Goal: Task Accomplishment & Management: Use online tool/utility

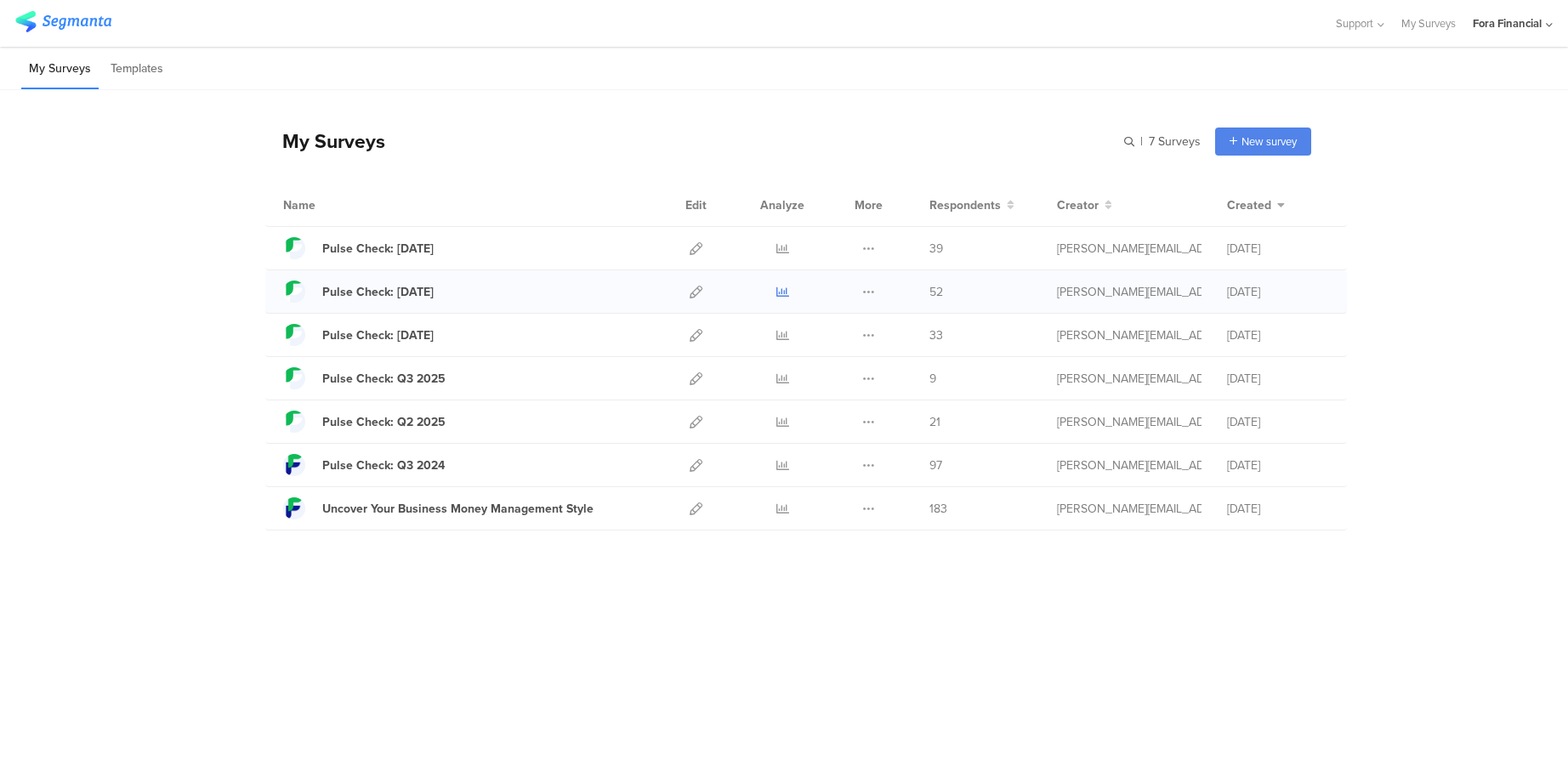
click at [781, 290] on icon at bounding box center [782, 292] width 13 height 13
click at [783, 255] on icon at bounding box center [782, 249] width 13 height 13
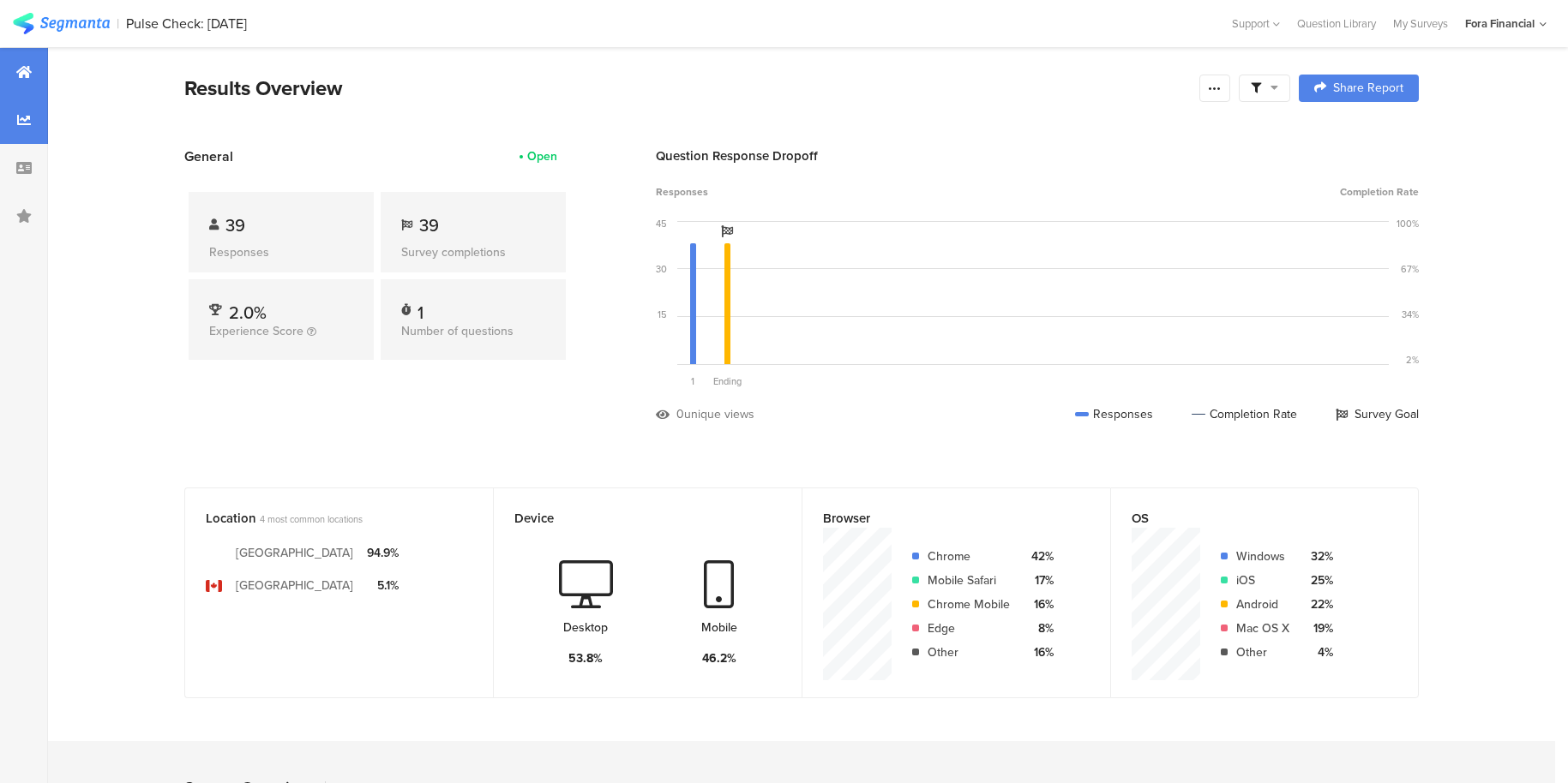
click at [8, 119] on div at bounding box center [24, 120] width 48 height 48
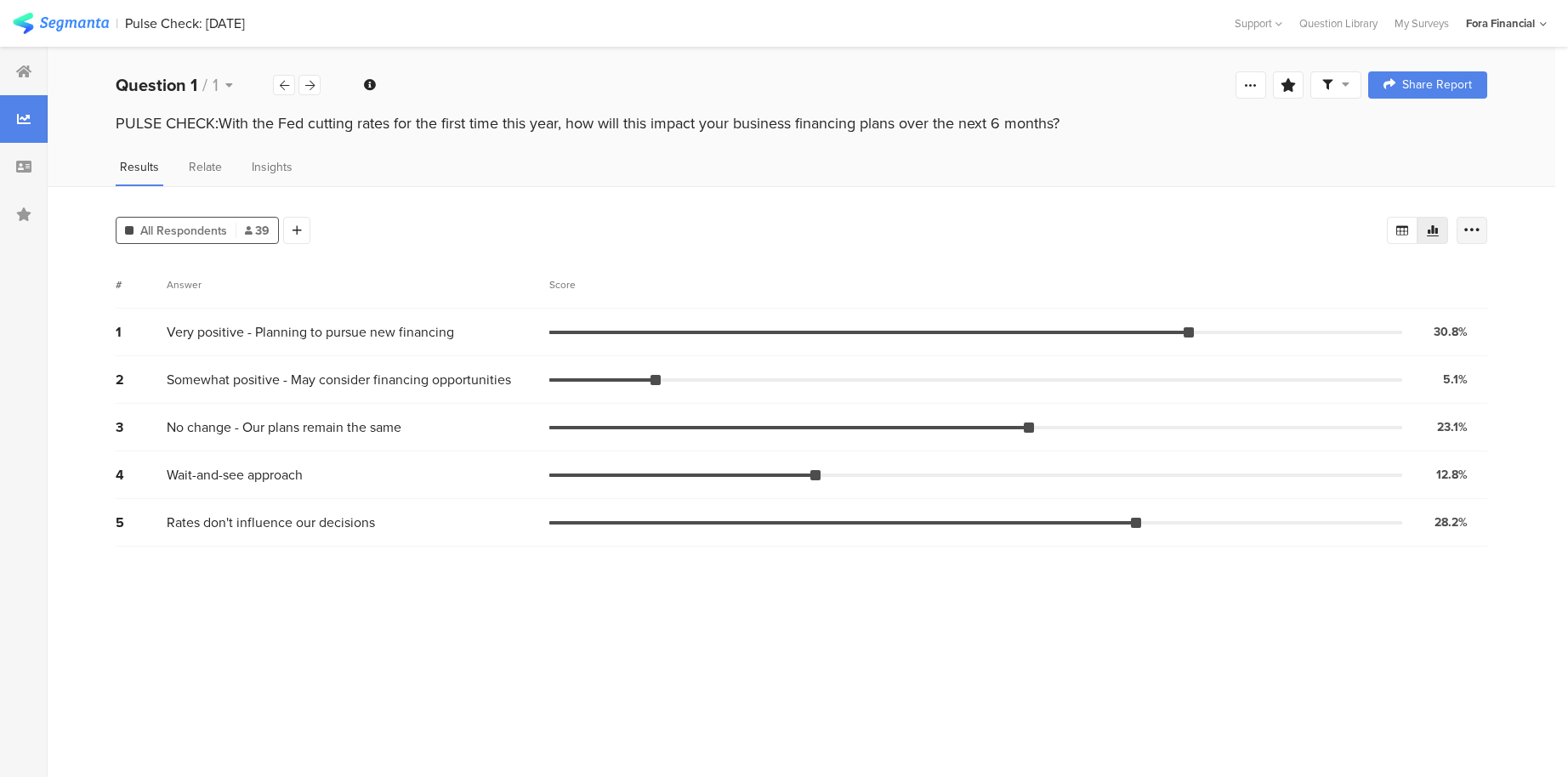
click at [1479, 229] on icon at bounding box center [1473, 230] width 17 height 17
click at [1516, 211] on div "All Respondents 39 Add Segment # Answer Score 1 Very positive - Planning to pur…" at bounding box center [801, 482] width 1508 height 591
click at [20, 178] on div at bounding box center [23, 166] width 48 height 48
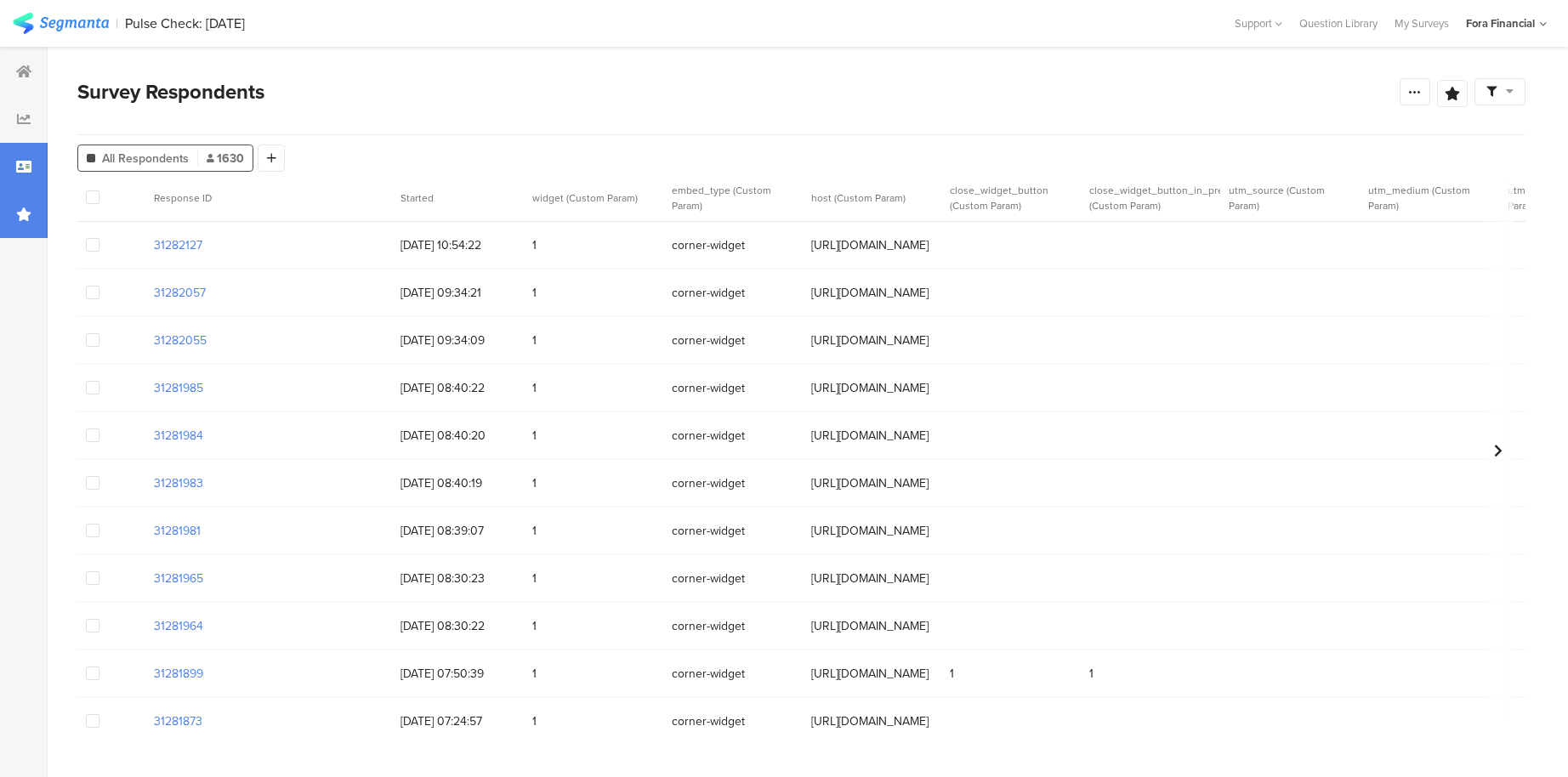
click at [23, 217] on icon at bounding box center [24, 215] width 16 height 14
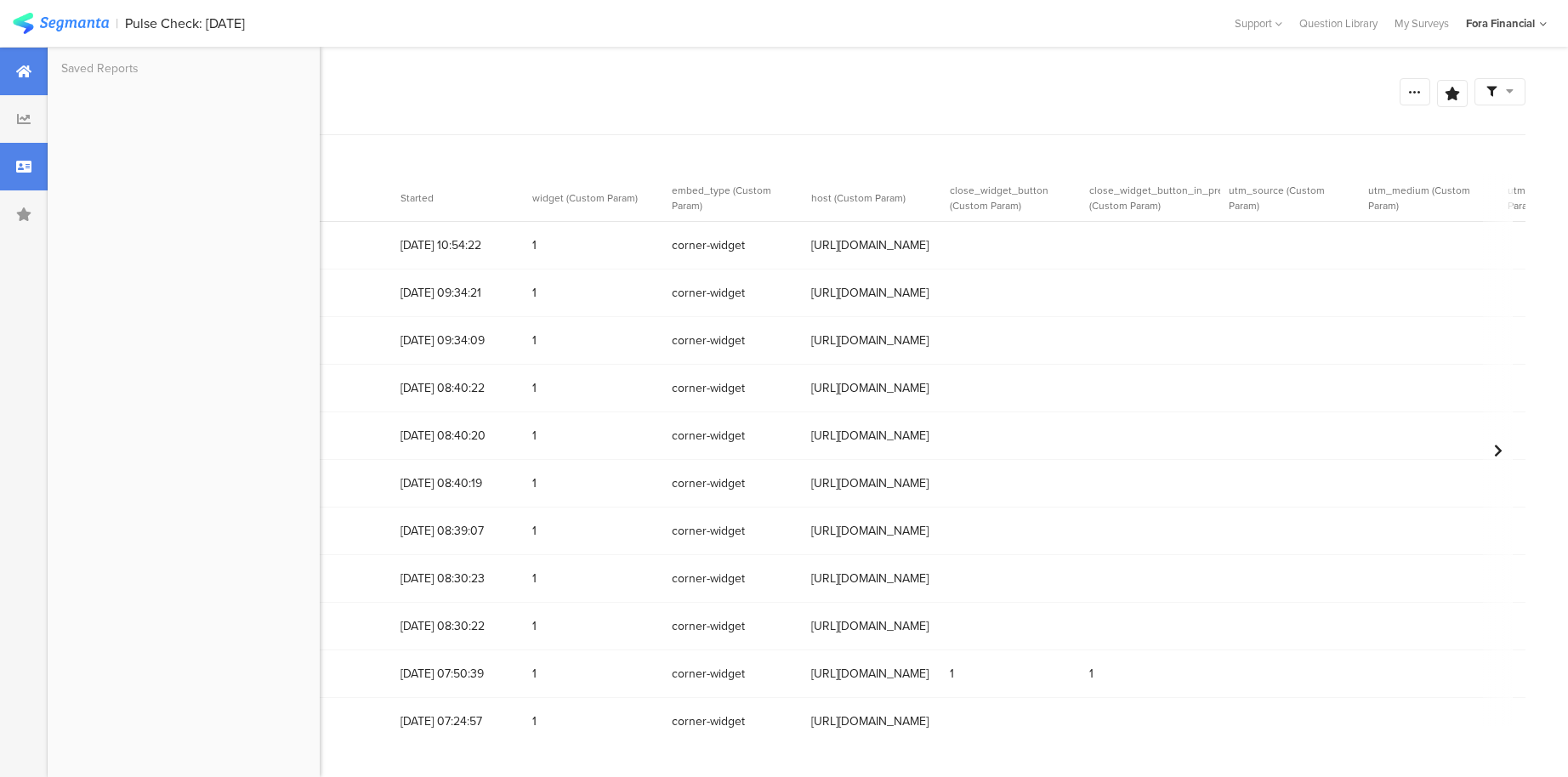
click at [17, 75] on icon at bounding box center [24, 72] width 16 height 14
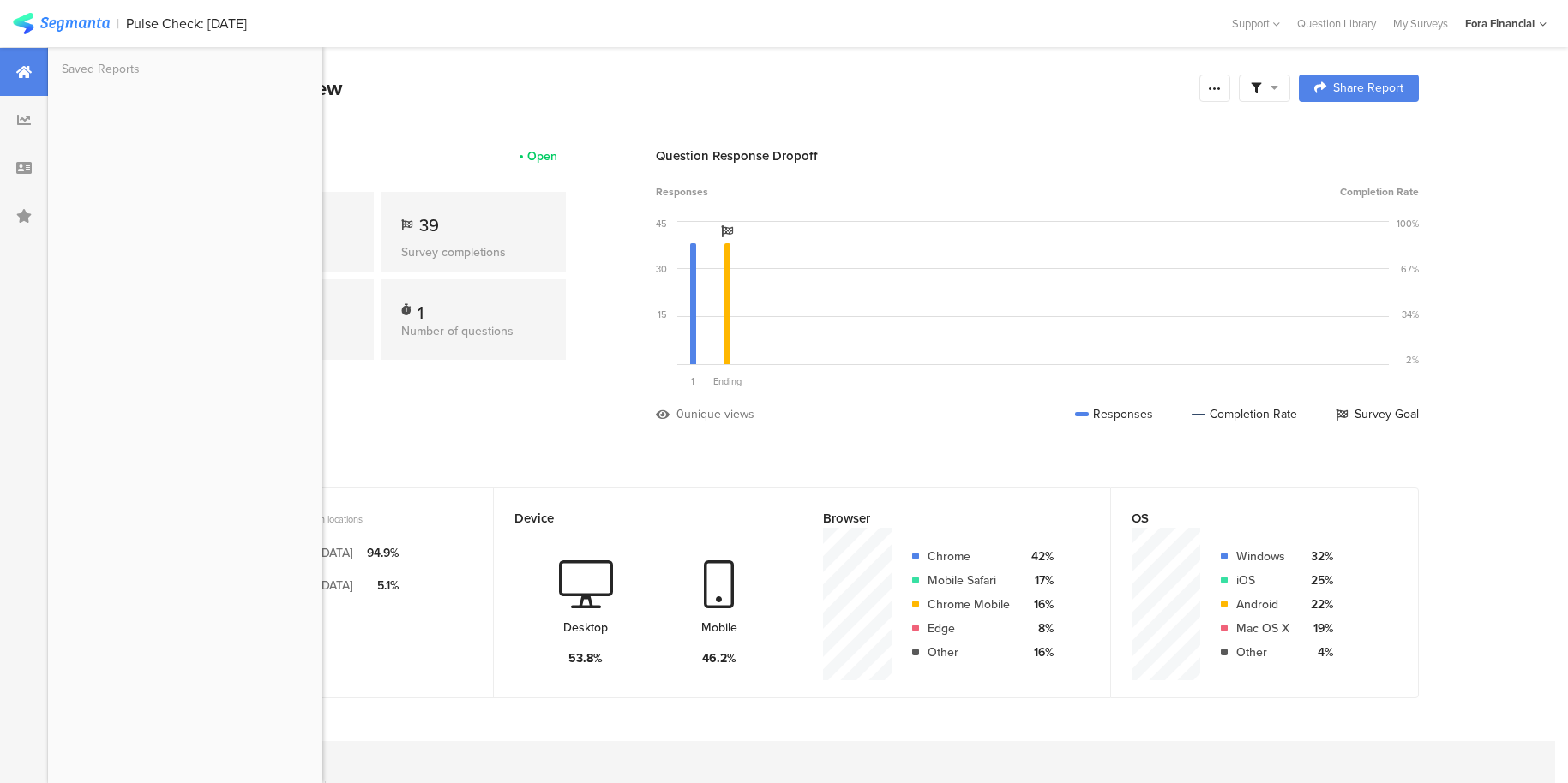
click at [580, 94] on div "Results Overview" at bounding box center [687, 87] width 1007 height 31
click at [1285, 88] on div at bounding box center [1264, 87] width 52 height 27
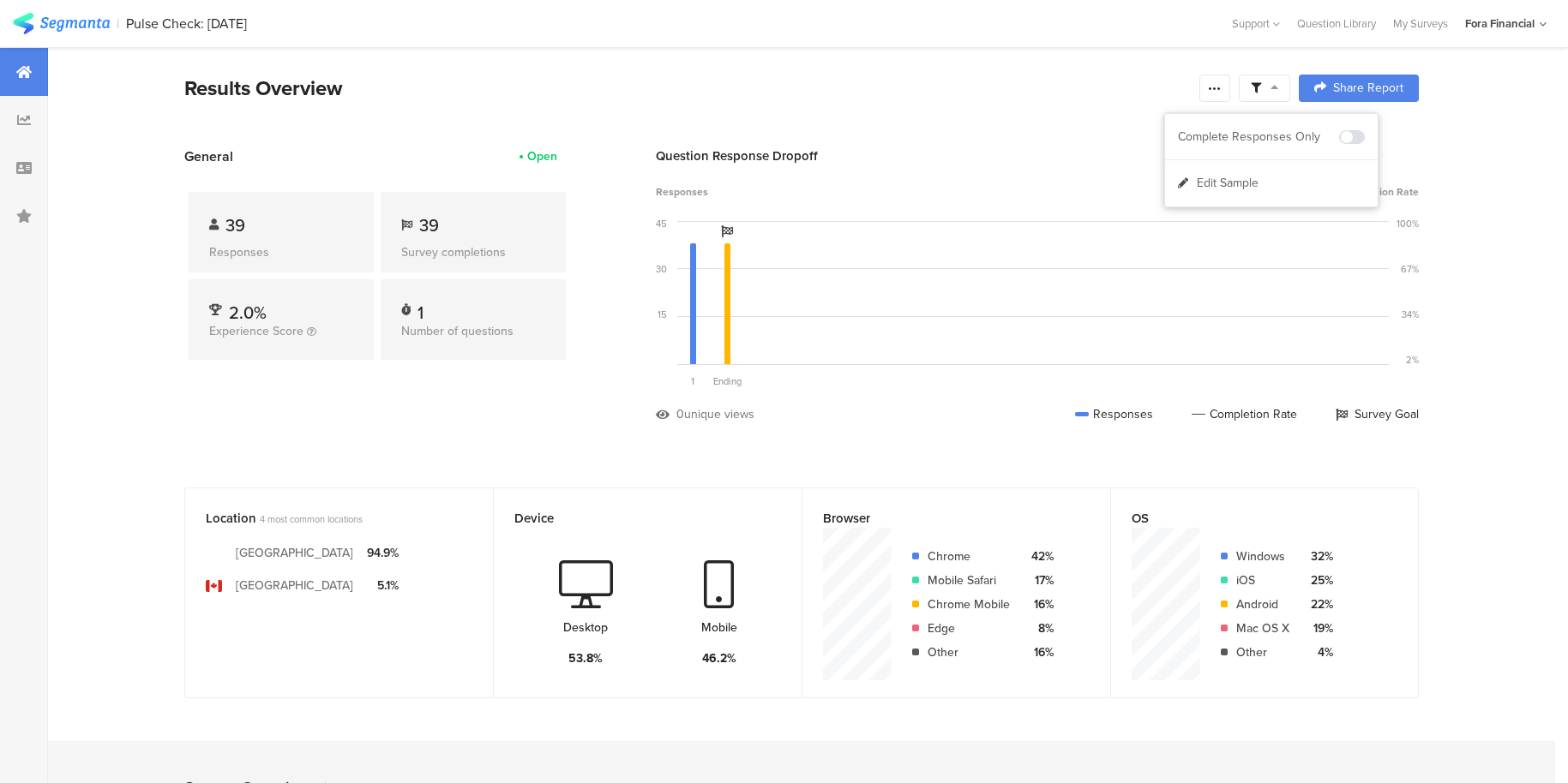
click at [881, 97] on div "Results Overview" at bounding box center [687, 87] width 1007 height 31
click at [1218, 83] on icon at bounding box center [1214, 88] width 14 height 14
click at [1042, 216] on div "Edit survey" at bounding box center [1028, 223] width 59 height 17
